Goal: Task Accomplishment & Management: Manage account settings

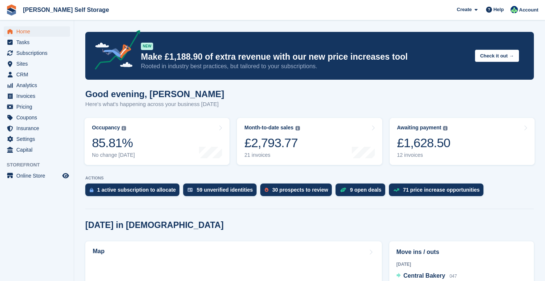
click at [32, 32] on span "Home" at bounding box center [38, 31] width 45 height 10
click at [306, 190] on div "30 prospects to review" at bounding box center [300, 190] width 56 height 6
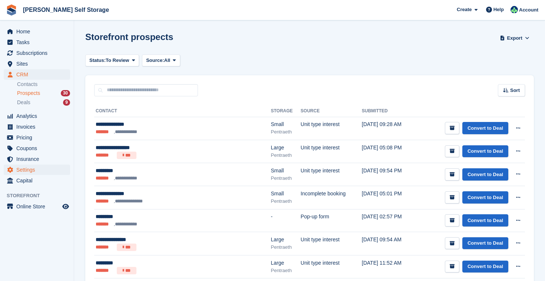
click at [37, 172] on span "Settings" at bounding box center [38, 170] width 45 height 10
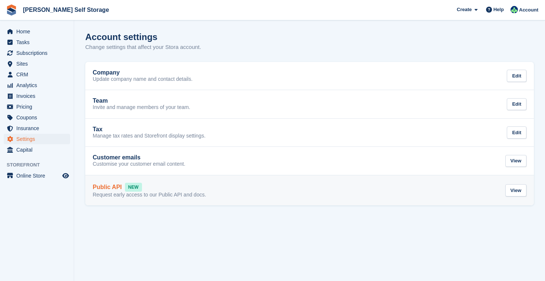
click at [274, 186] on div "Public API NEW Request early access to our Public API and docs. View" at bounding box center [310, 191] width 434 height 16
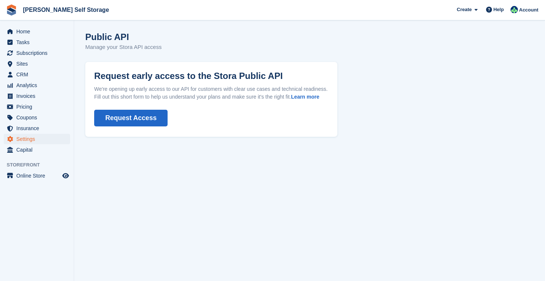
click at [140, 126] on button "Request Access" at bounding box center [130, 118] width 73 height 17
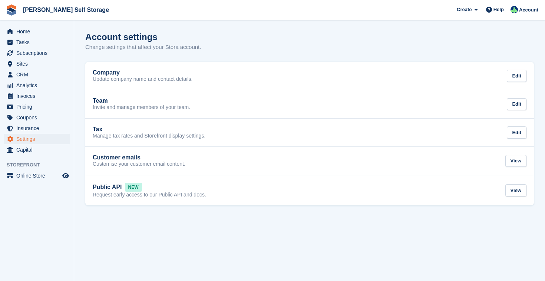
click at [266, 158] on div "Customer emails Customise your customer email content. View" at bounding box center [310, 160] width 434 height 13
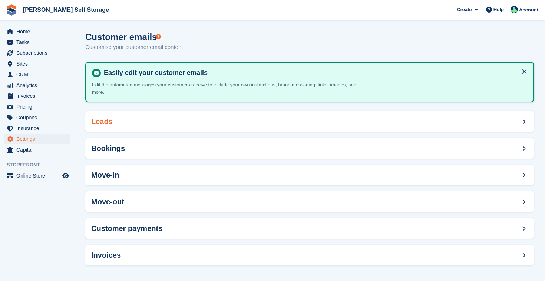
click at [310, 121] on div "Leads" at bounding box center [309, 121] width 449 height 21
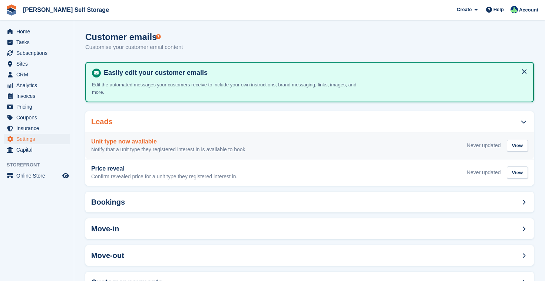
click at [294, 142] on div "Unit type now available Notify that a unit type they registered interest in is …" at bounding box center [309, 145] width 437 height 15
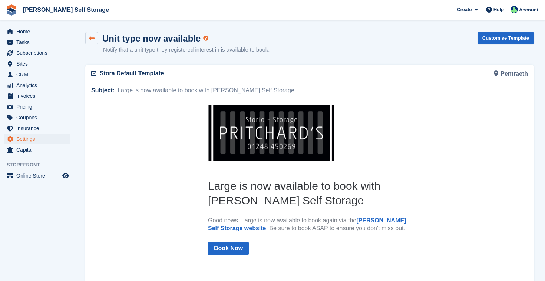
click at [92, 38] on icon at bounding box center [92, 39] width 6 height 6
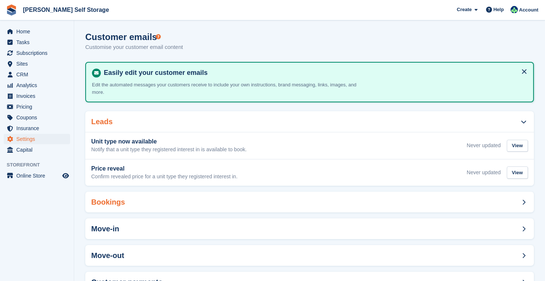
click at [282, 197] on div "Bookings" at bounding box center [309, 202] width 449 height 21
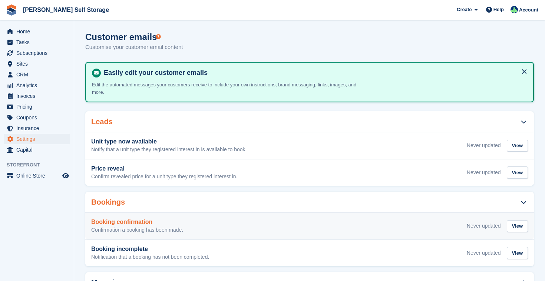
click at [286, 226] on div "Booking confirmation Confirmation a booking has been made. Never updated View" at bounding box center [309, 226] width 437 height 15
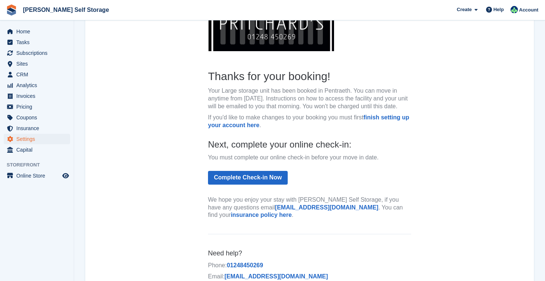
scroll to position [106, 0]
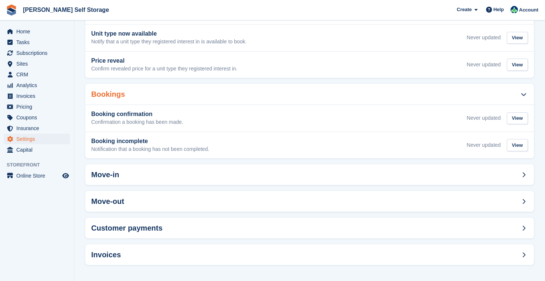
scroll to position [108, 0]
click at [259, 201] on div "Move-out" at bounding box center [309, 201] width 449 height 21
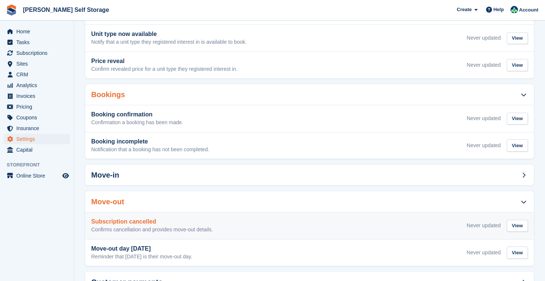
click at [267, 229] on div "Subscription cancelled Confirms cancellation and provides move-out details. Nev…" at bounding box center [309, 225] width 437 height 15
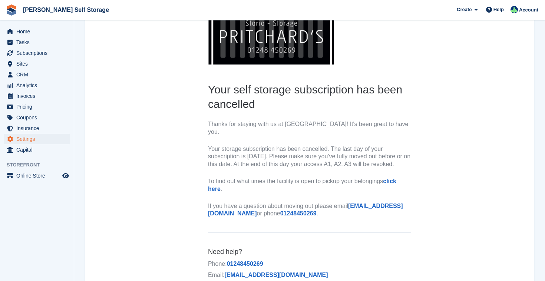
scroll to position [97, 0]
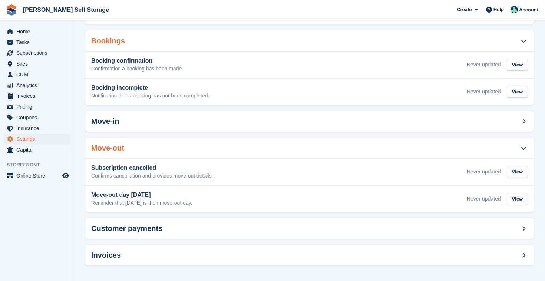
scroll to position [161, 0]
click at [283, 228] on div "Customer payments" at bounding box center [309, 228] width 449 height 21
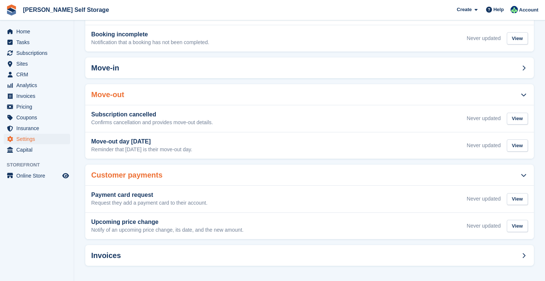
scroll to position [214, 0]
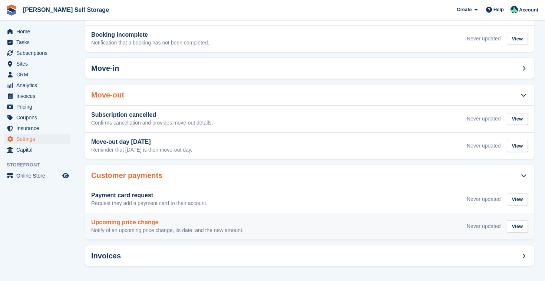
click at [275, 219] on div "Upcoming price change Notify of an upcoming price change, its date, and the new…" at bounding box center [309, 226] width 437 height 15
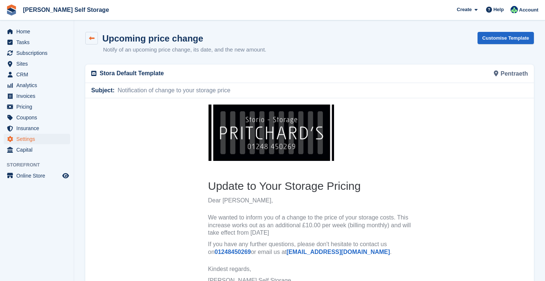
click at [91, 39] on icon at bounding box center [92, 39] width 6 height 6
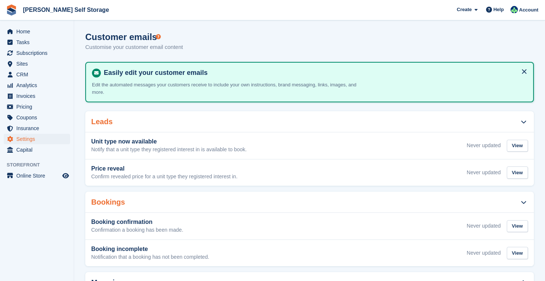
click at [523, 70] on button at bounding box center [525, 72] width 12 height 12
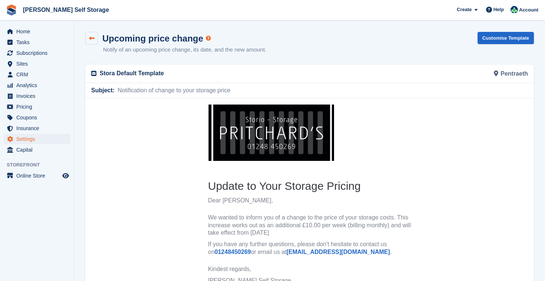
click at [93, 37] on icon at bounding box center [92, 39] width 6 height 6
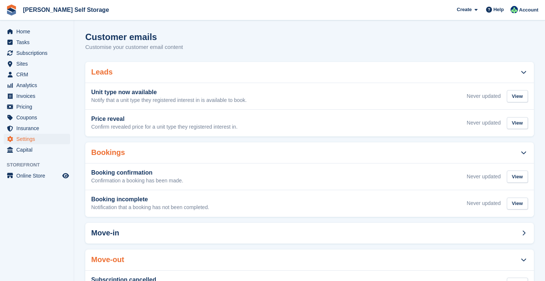
scroll to position [165, 0]
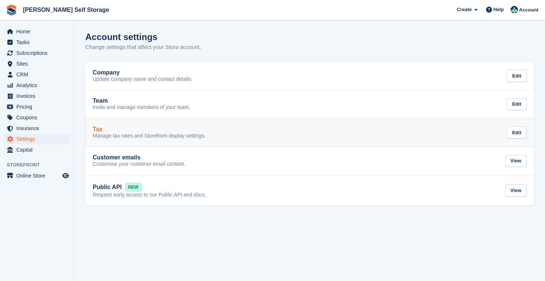
click at [270, 128] on div "Tax Manage tax rates and Storefront display settings. Edit" at bounding box center [310, 132] width 434 height 13
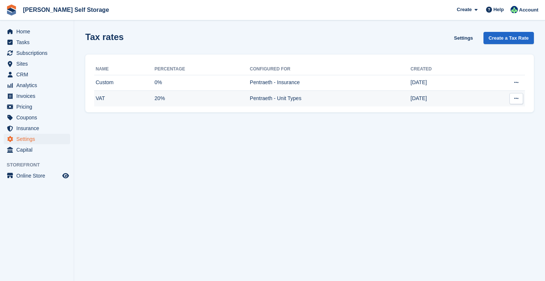
click at [237, 101] on td "20%" at bounding box center [202, 99] width 95 height 16
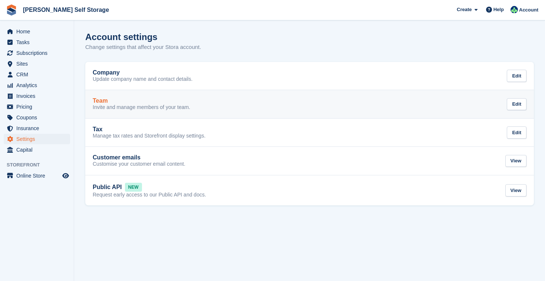
click at [272, 102] on div "Team Invite and manage members of your team. Edit" at bounding box center [310, 104] width 434 height 13
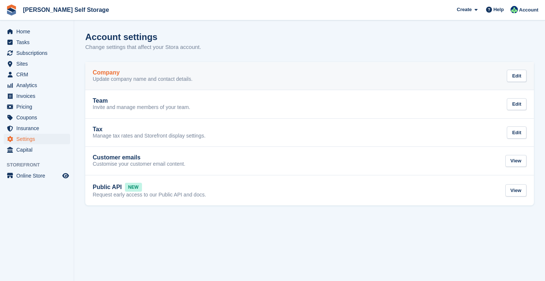
click at [249, 72] on div "Company Update company name and contact details. Edit" at bounding box center [310, 75] width 434 height 13
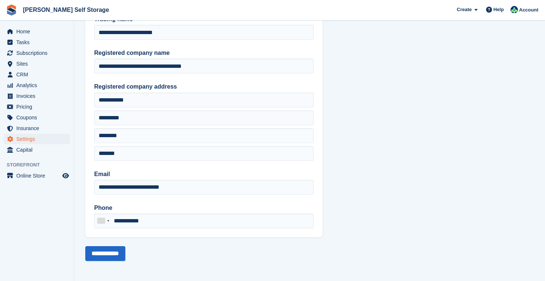
scroll to position [46, 0]
click at [110, 252] on input "**********" at bounding box center [105, 253] width 40 height 15
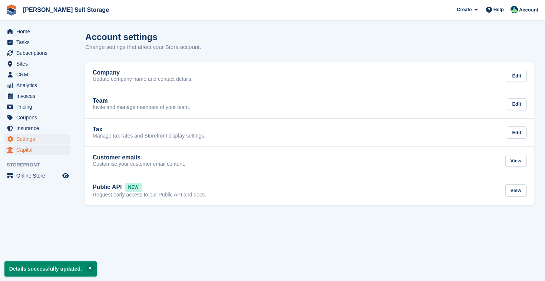
click at [45, 151] on span "Capital" at bounding box center [38, 150] width 45 height 10
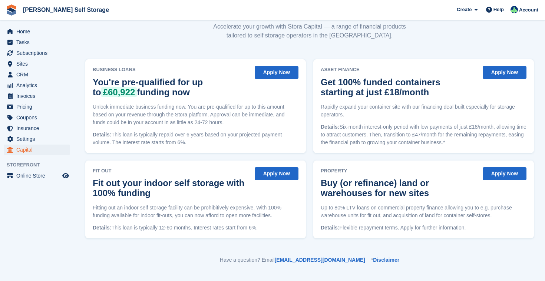
scroll to position [50, 0]
click at [503, 72] on button "Apply Now" at bounding box center [505, 72] width 44 height 13
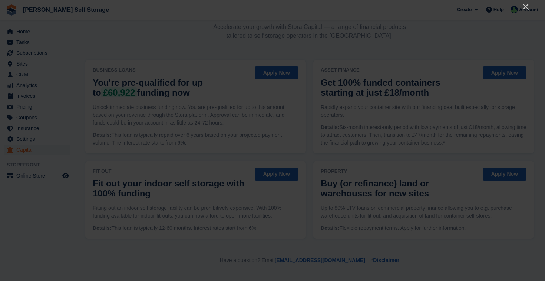
click at [252, 9] on div at bounding box center [272, 140] width 545 height 281
